Goal: Obtain resource: Obtain resource

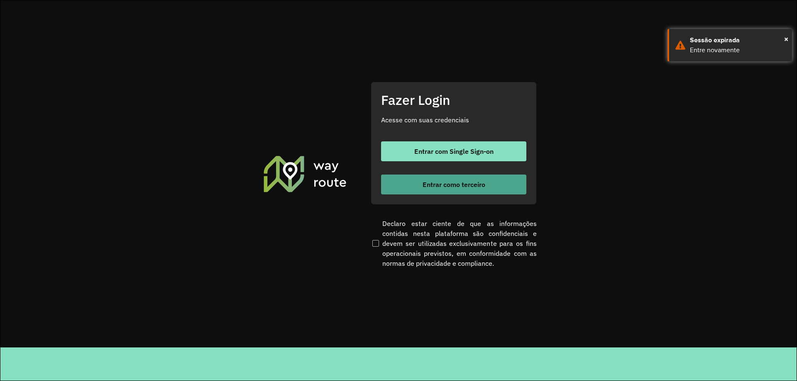
click at [462, 186] on span "Entrar como terceiro" at bounding box center [454, 184] width 63 height 7
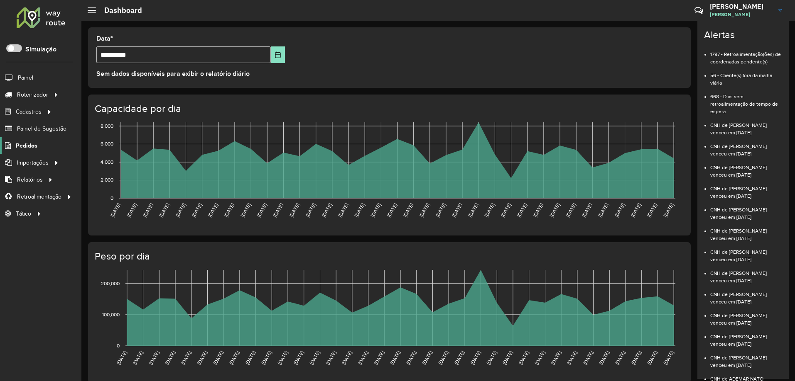
click at [22, 144] on span "Pedidos" at bounding box center [27, 146] width 22 height 9
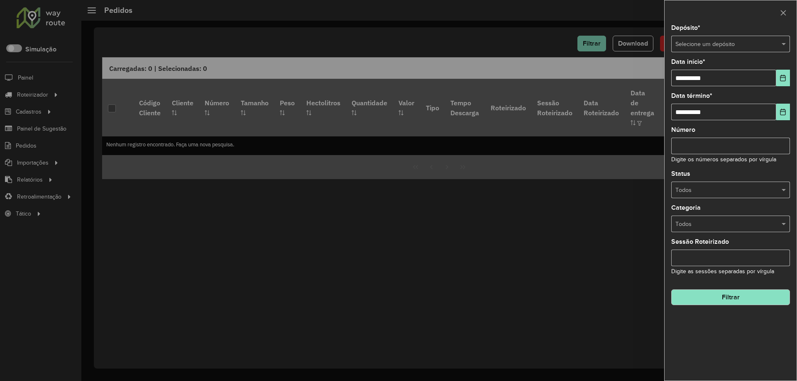
click at [714, 46] on input "text" at bounding box center [722, 44] width 94 height 9
click at [699, 69] on div "[PERSON_NAME]" at bounding box center [731, 67] width 118 height 13
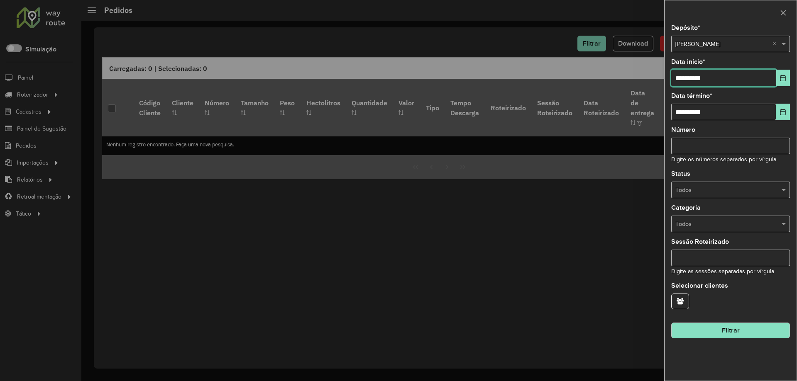
drag, startPoint x: 658, startPoint y: 81, endPoint x: 652, endPoint y: 82, distance: 5.5
click at [653, 82] on body "Aguarde... Pop-up bloqueado! Seu navegador bloqueou automáticamente a abertura …" at bounding box center [398, 190] width 797 height 381
drag, startPoint x: 693, startPoint y: 76, endPoint x: 712, endPoint y: 193, distance: 118.5
click at [691, 77] on input "**********" at bounding box center [723, 78] width 105 height 17
type input "**********"
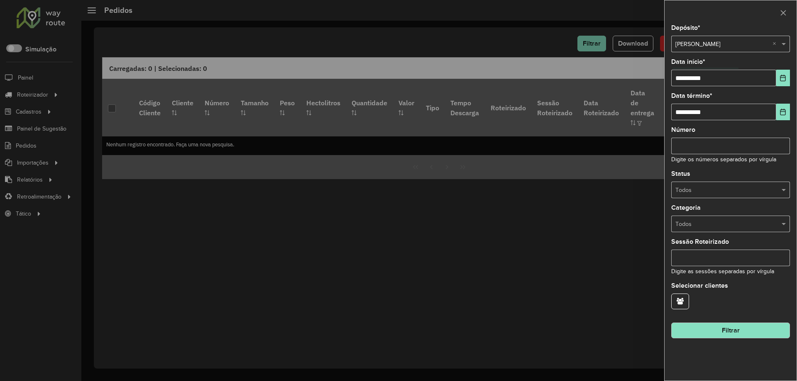
click at [748, 326] on button "Filtrar" at bounding box center [730, 331] width 119 height 16
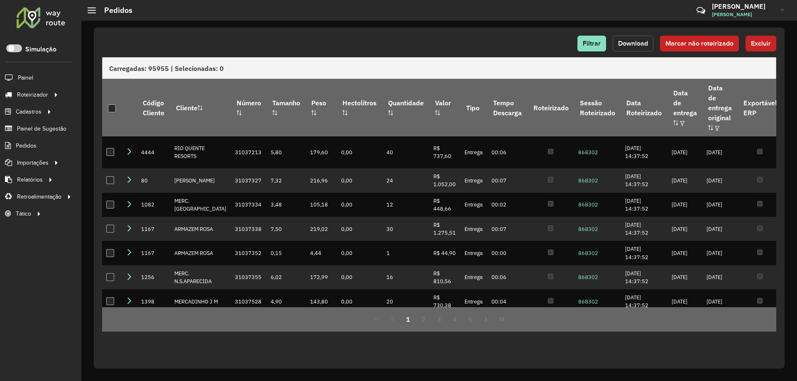
click at [643, 50] on button "Download" at bounding box center [633, 44] width 41 height 16
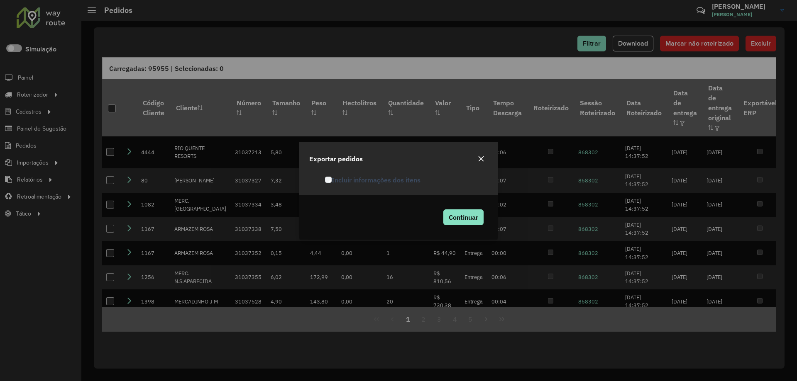
click at [458, 229] on div "Continuar" at bounding box center [462, 217] width 52 height 24
click at [460, 222] on button "Continuar" at bounding box center [463, 218] width 40 height 16
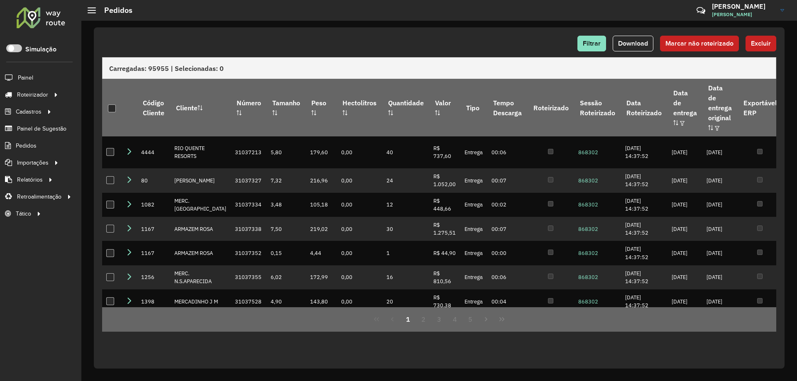
click at [240, 19] on hb-header "Pedidos Críticas? Dúvidas? Elogios? Sugestões? Entre em contato conosco! Pedro …" at bounding box center [439, 10] width 716 height 21
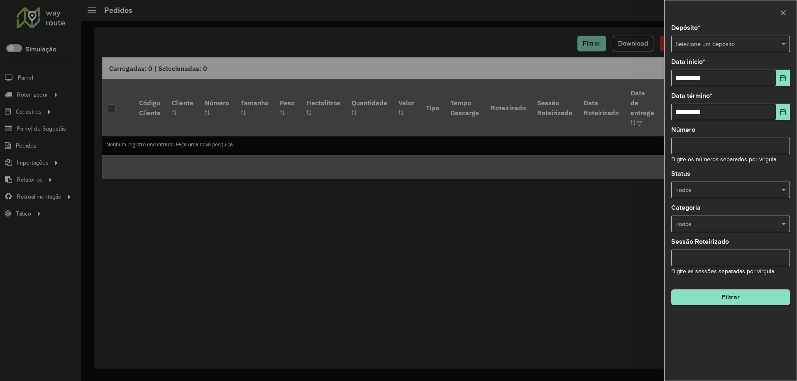
click at [36, 127] on div at bounding box center [398, 190] width 797 height 381
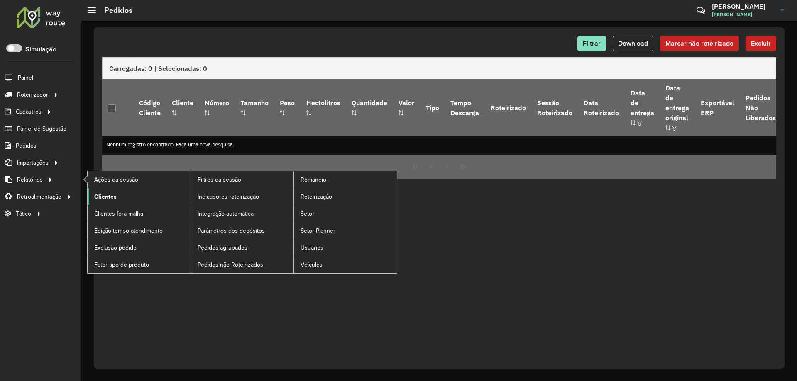
click at [112, 194] on span "Clientes" at bounding box center [105, 197] width 22 height 9
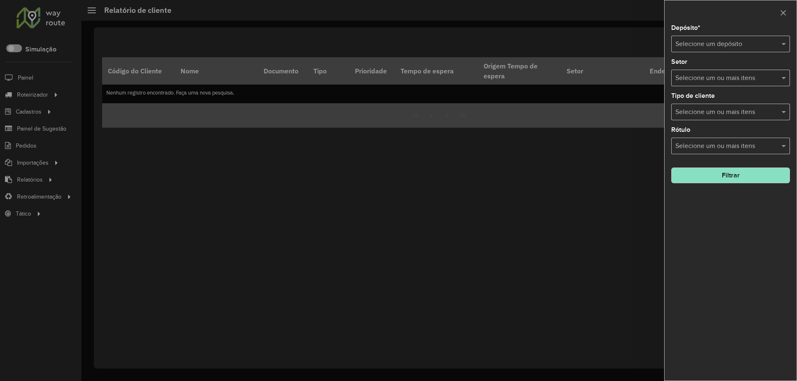
click at [714, 49] on div "Selecione um depósito" at bounding box center [730, 44] width 119 height 17
click at [702, 73] on div "Pereira" at bounding box center [731, 68] width 118 height 14
click at [733, 179] on button "Filtrar" at bounding box center [730, 176] width 119 height 16
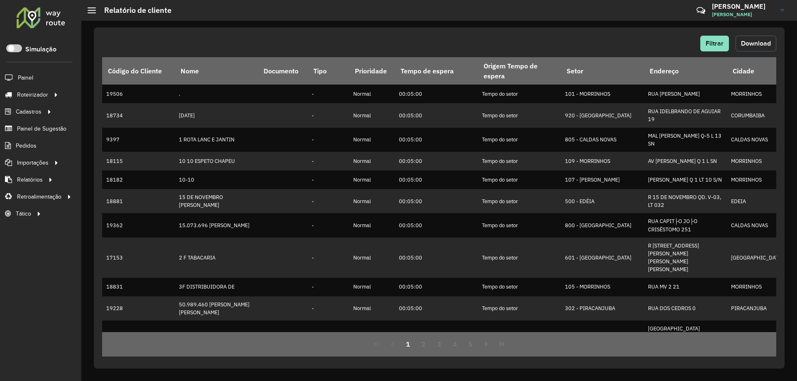
drag, startPoint x: 761, startPoint y: 46, endPoint x: 707, endPoint y: 54, distance: 54.8
click at [760, 47] on button "Download" at bounding box center [756, 44] width 41 height 16
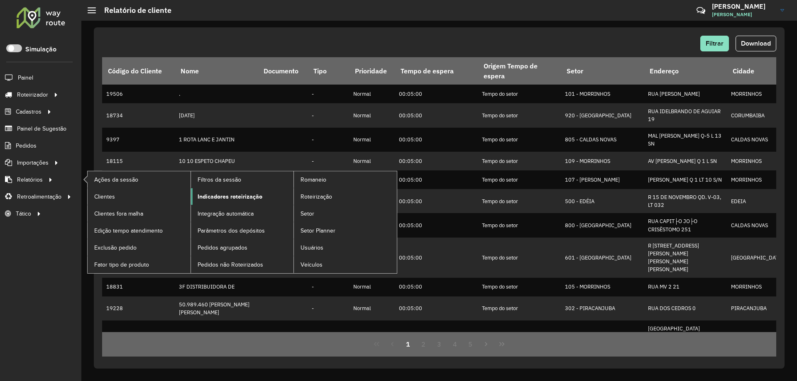
click at [252, 196] on span "Indicadores roteirização" at bounding box center [230, 197] width 65 height 9
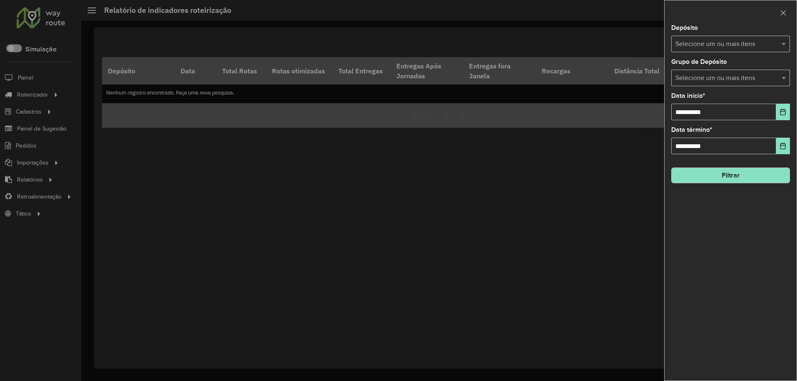
click at [688, 48] on input "text" at bounding box center [726, 44] width 106 height 10
click at [678, 89] on div "Pereira" at bounding box center [731, 85] width 118 height 14
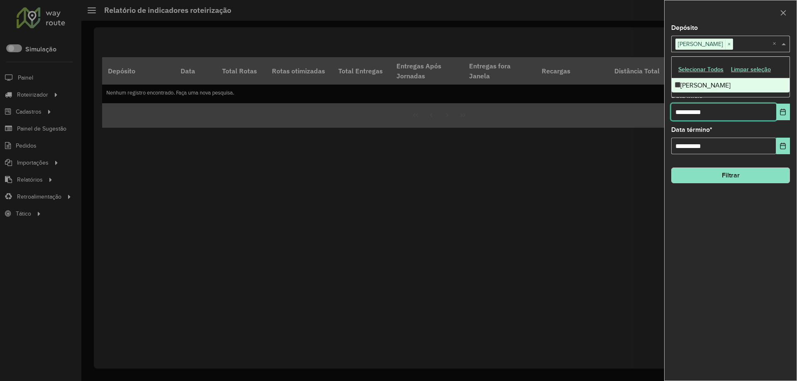
drag, startPoint x: 682, startPoint y: 115, endPoint x: 663, endPoint y: 113, distance: 19.2
click at [663, 113] on body "Aguarde... Pop-up bloqueado! Seu navegador bloqueou automáticamente a abertura …" at bounding box center [398, 190] width 797 height 381
click at [693, 113] on input "**********" at bounding box center [723, 112] width 105 height 17
type input "**********"
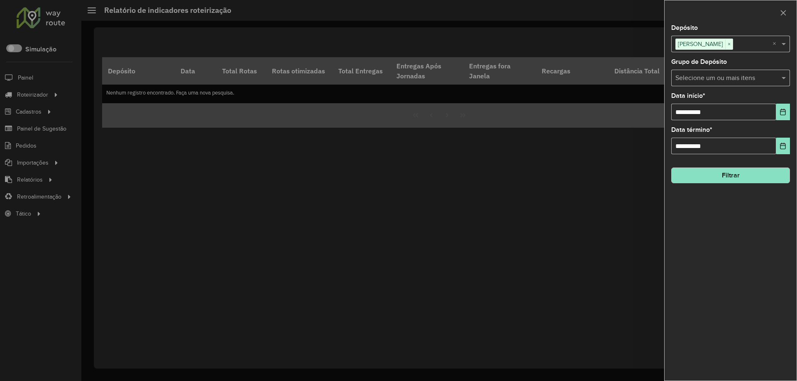
click at [726, 171] on button "Filtrar" at bounding box center [730, 176] width 119 height 16
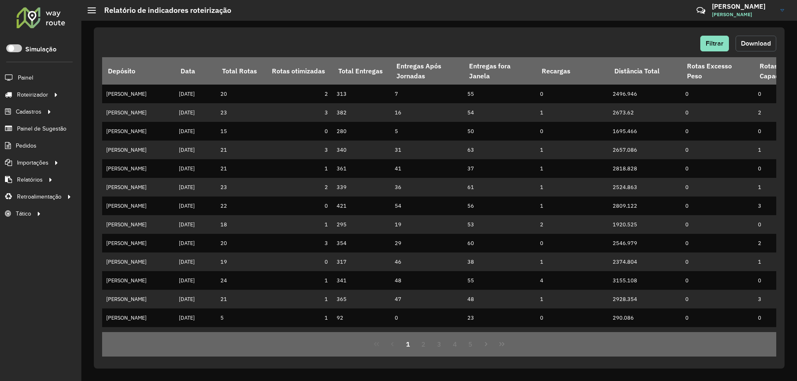
click at [757, 46] on span "Download" at bounding box center [756, 43] width 30 height 7
